Goal: Task Accomplishment & Management: Complete application form

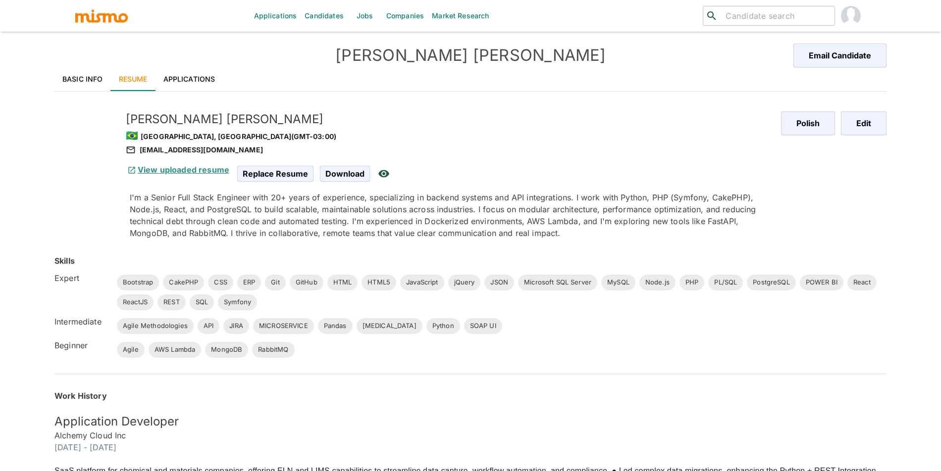
click at [179, 167] on link "View uploaded resume" at bounding box center [177, 170] width 103 height 10
click at [169, 171] on link "View uploaded resume" at bounding box center [177, 170] width 103 height 10
click at [175, 71] on link "Applications" at bounding box center [189, 79] width 68 height 24
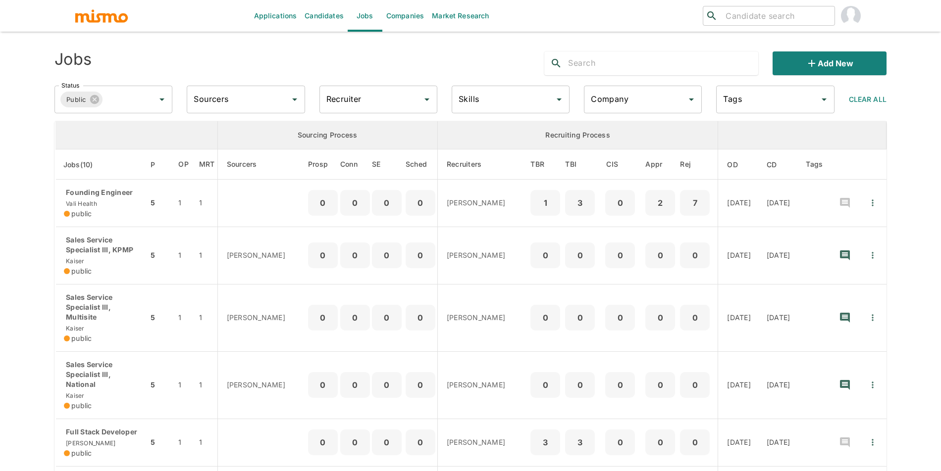
click at [334, 13] on link "Candidates" at bounding box center [324, 16] width 47 height 32
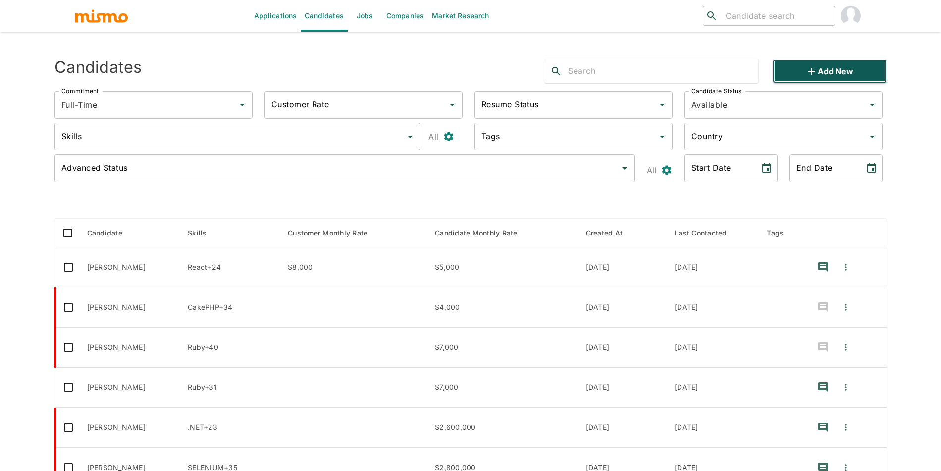
click at [828, 62] on button "Add new" at bounding box center [829, 71] width 114 height 24
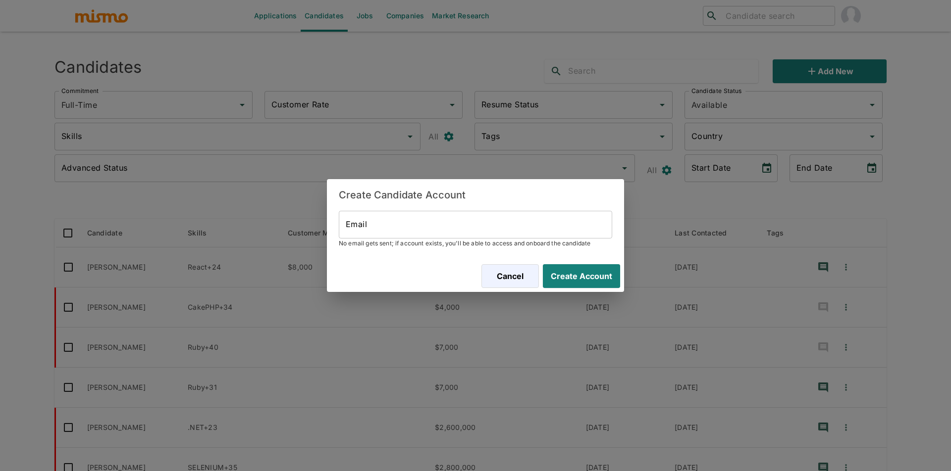
click at [382, 233] on input "Email" at bounding box center [475, 225] width 273 height 28
paste input "[EMAIL_ADDRESS][DOMAIN_NAME]"
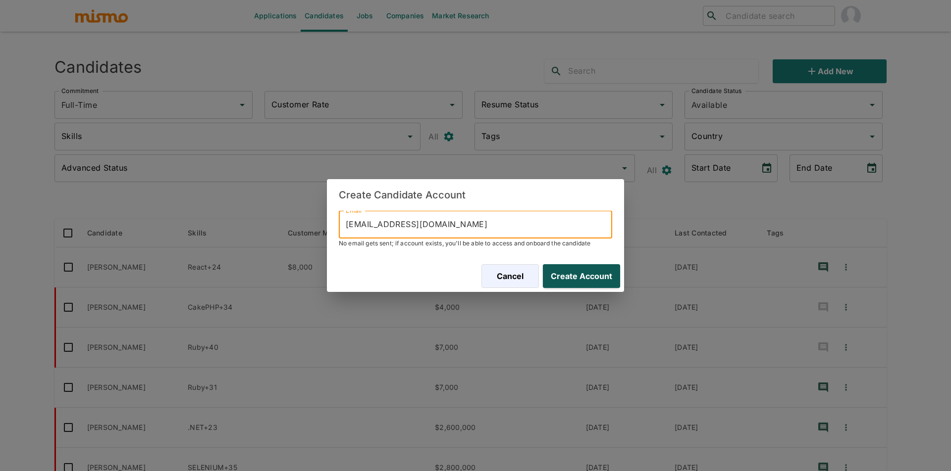
type input "[EMAIL_ADDRESS][DOMAIN_NAME]"
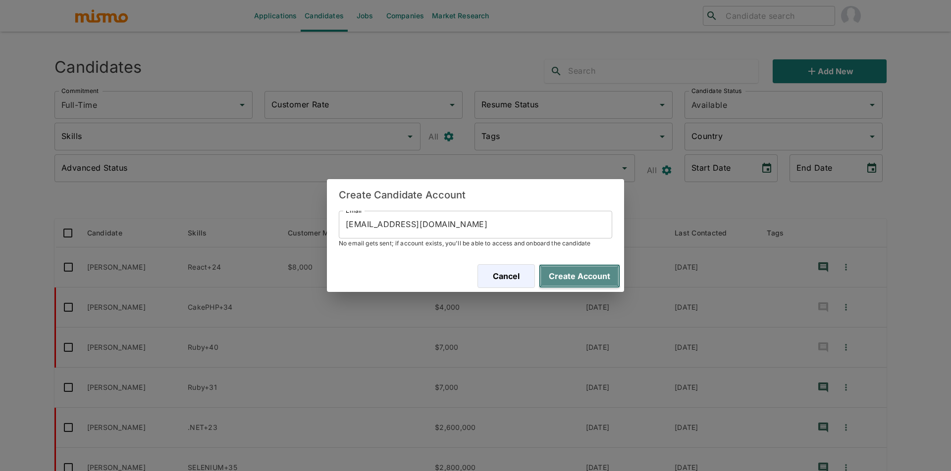
click at [586, 273] on button "Create Account" at bounding box center [579, 276] width 81 height 24
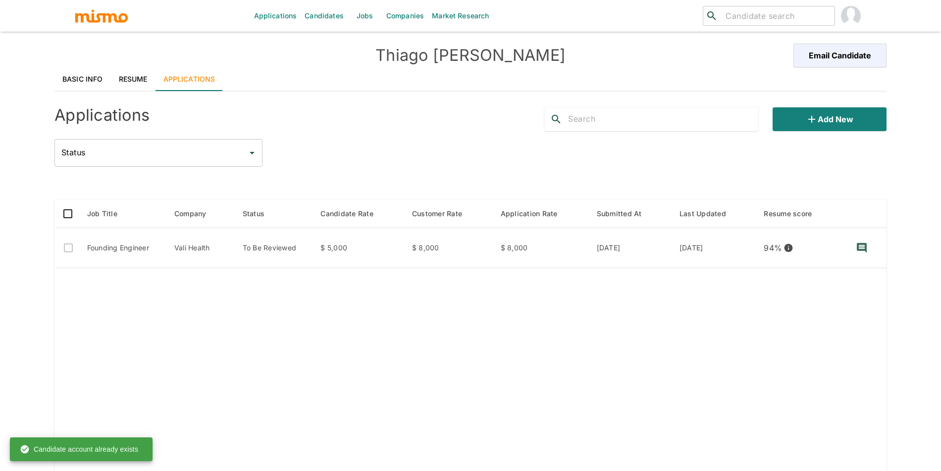
click at [144, 84] on link "Resume" at bounding box center [133, 79] width 45 height 24
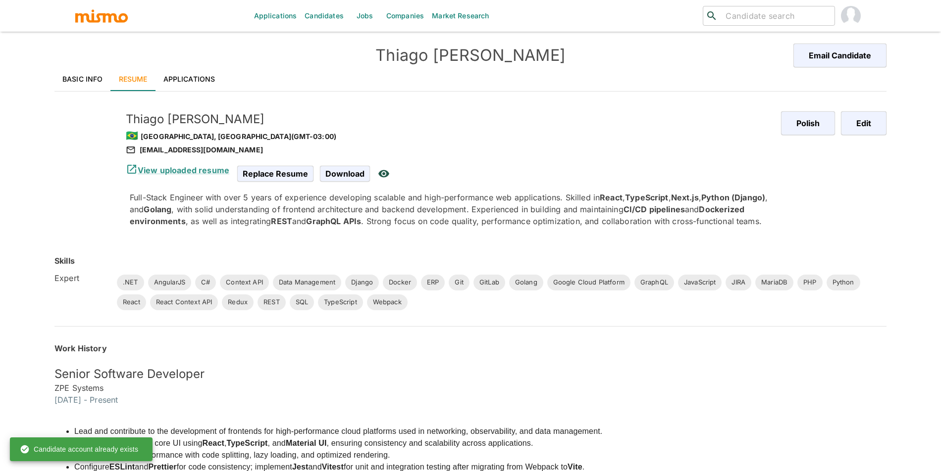
click at [189, 79] on link "Applications" at bounding box center [189, 79] width 68 height 24
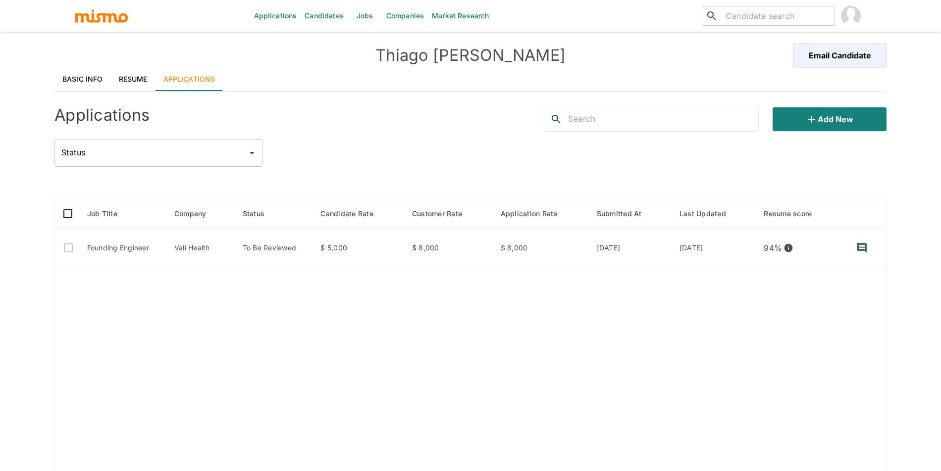
click at [334, 6] on link "Candidates" at bounding box center [324, 16] width 47 height 32
